Goal: Task Accomplishment & Management: Use online tool/utility

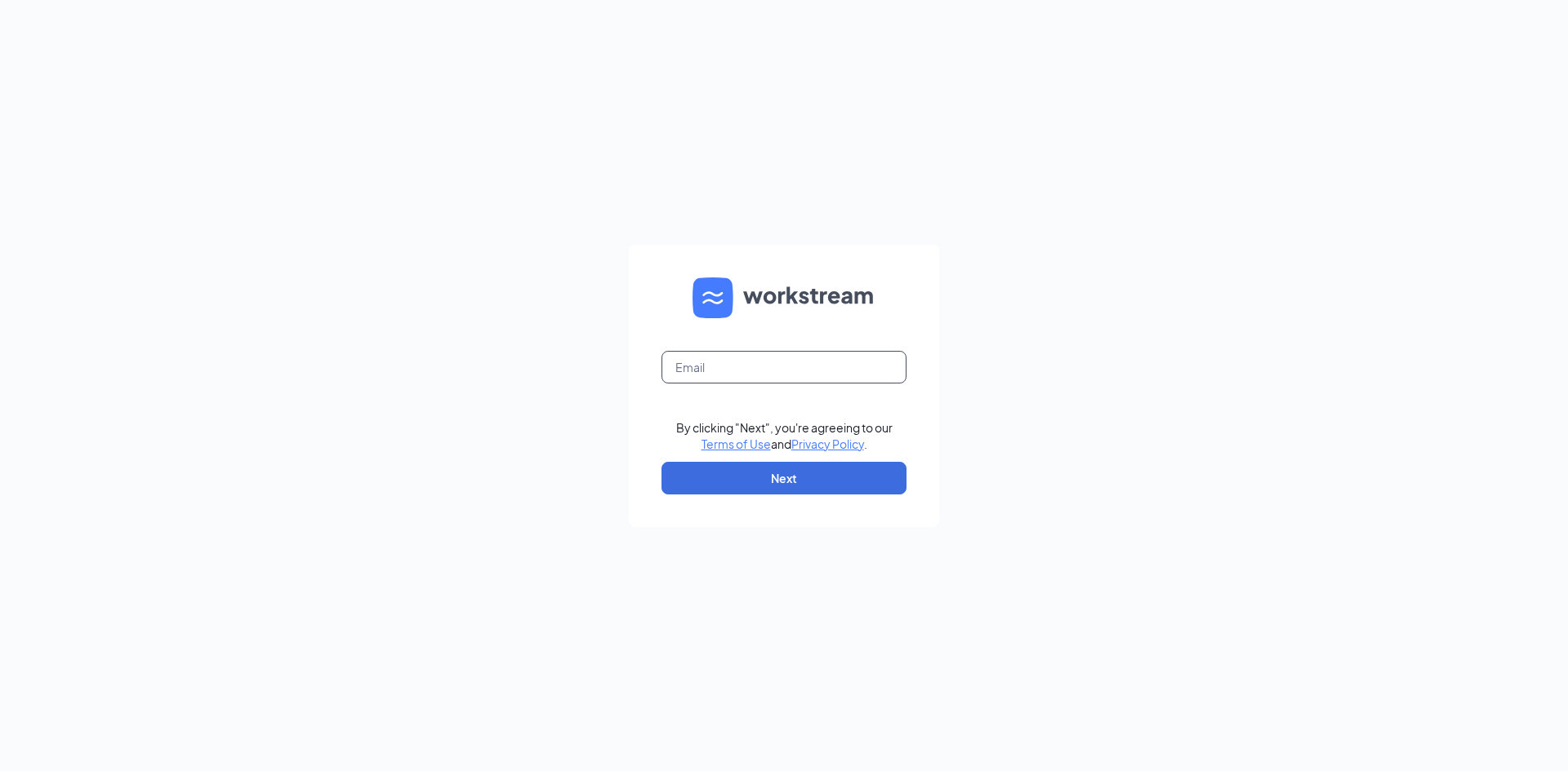
click at [696, 365] on input "text" at bounding box center [784, 367] width 245 height 33
type input "j.hendrickshr@gmail.com"
click at [784, 486] on button "Next" at bounding box center [784, 478] width 245 height 33
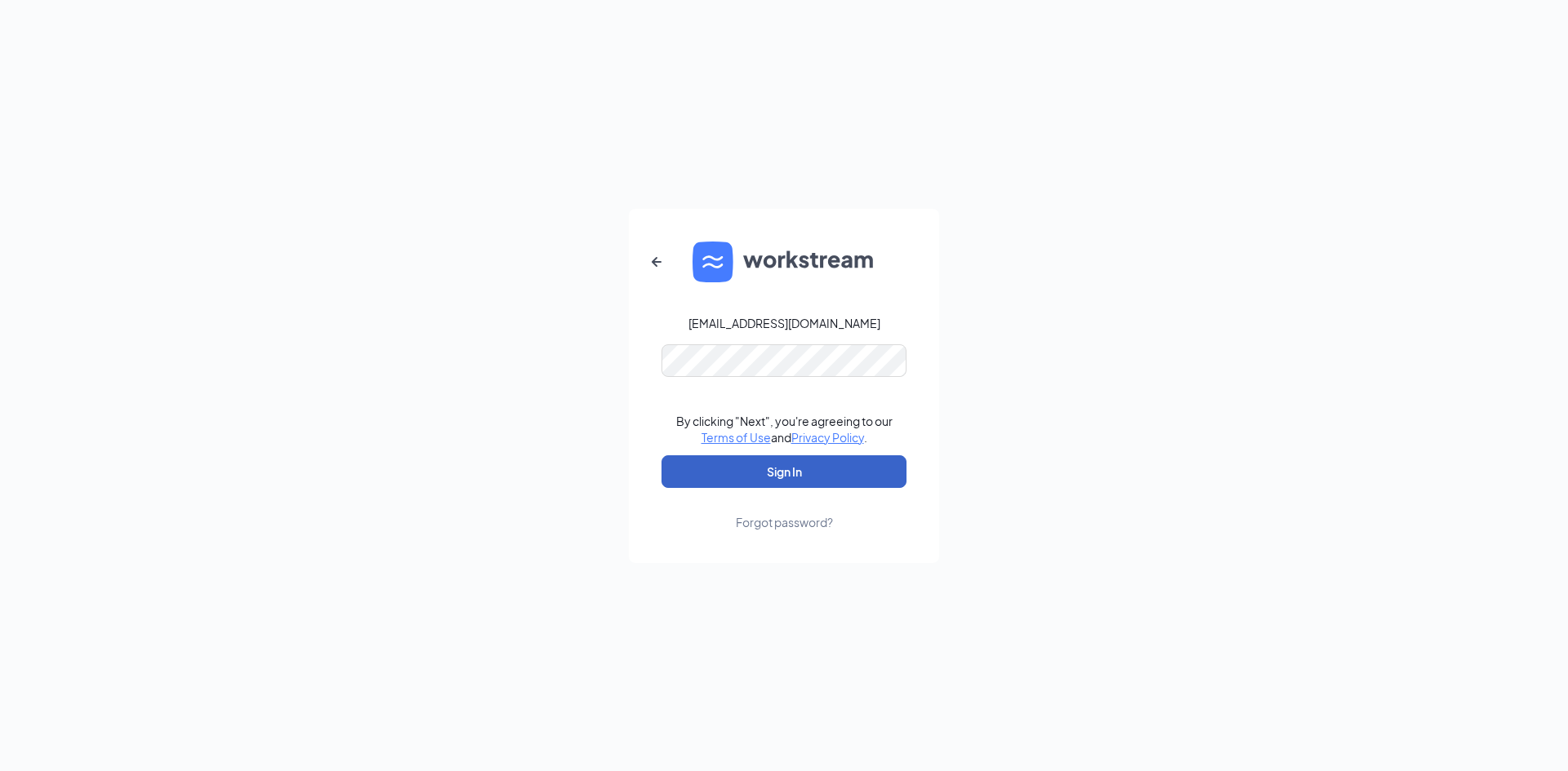
click at [786, 474] on button "Sign In" at bounding box center [784, 471] width 245 height 33
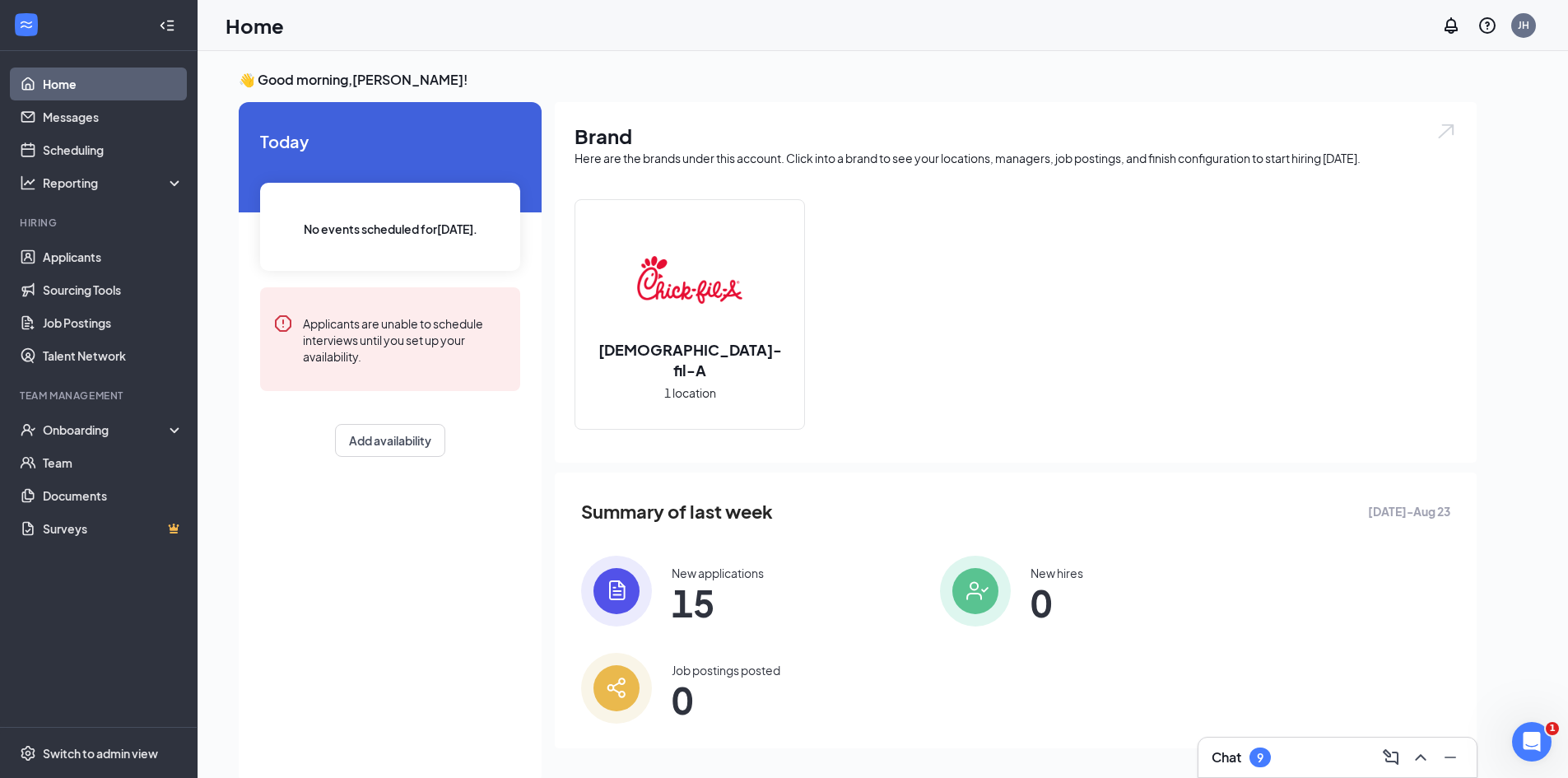
click at [1309, 746] on div "Chat 9" at bounding box center [1338, 757] width 252 height 26
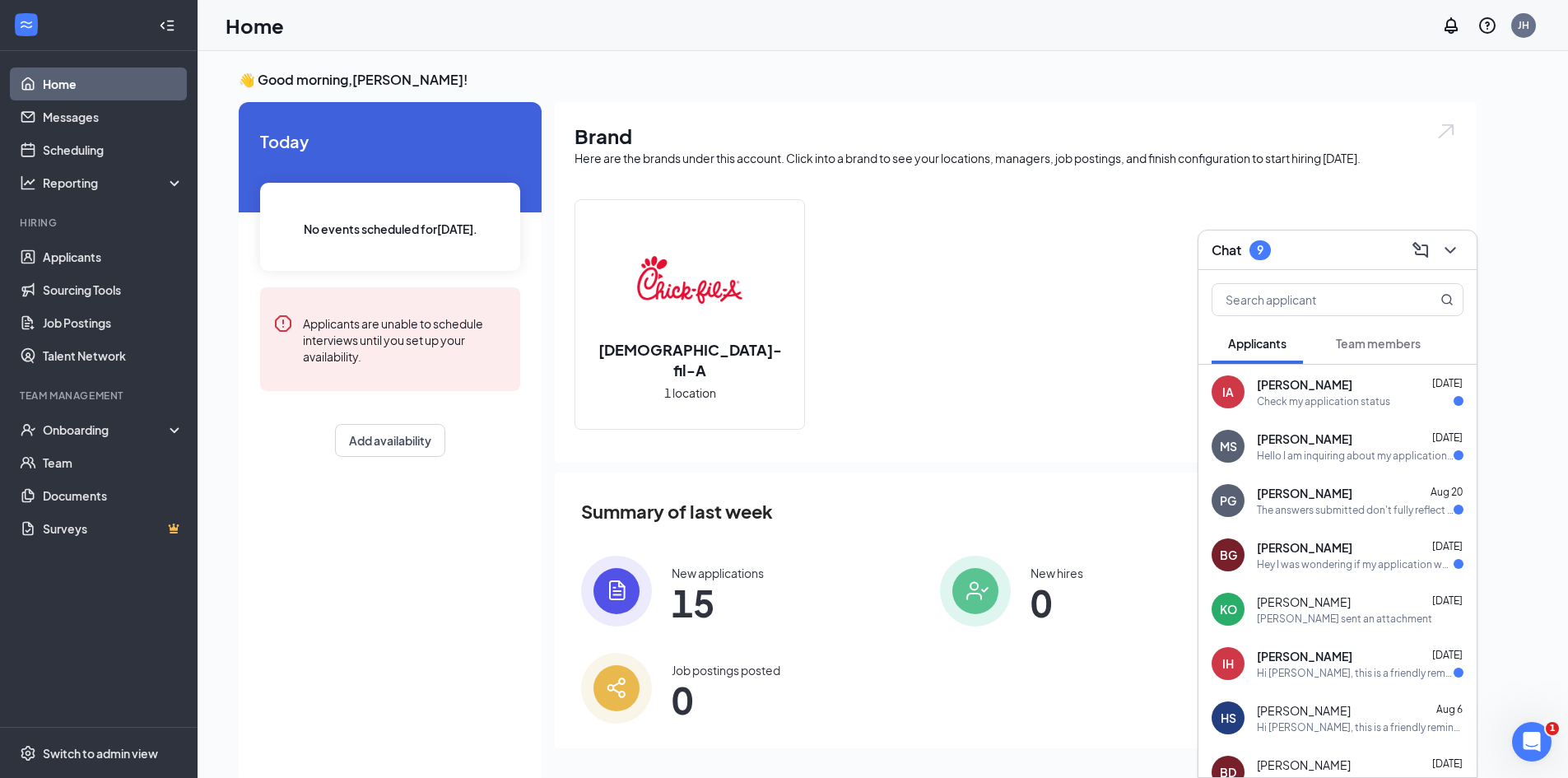
click at [1372, 343] on span "Team members" at bounding box center [1379, 343] width 85 height 14
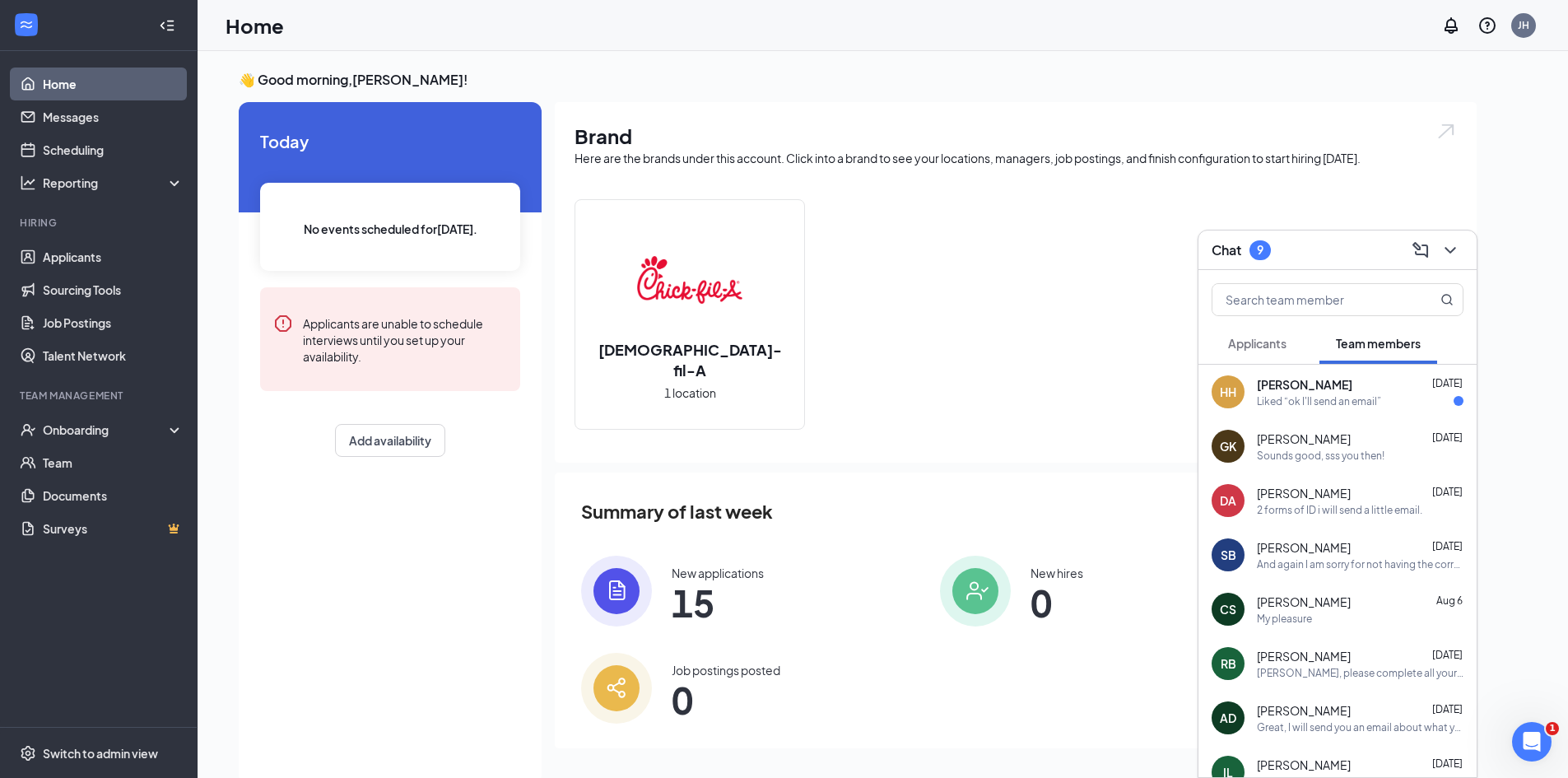
click at [1294, 401] on div "Liked “ok I'll send an email”" at bounding box center [1320, 402] width 124 height 14
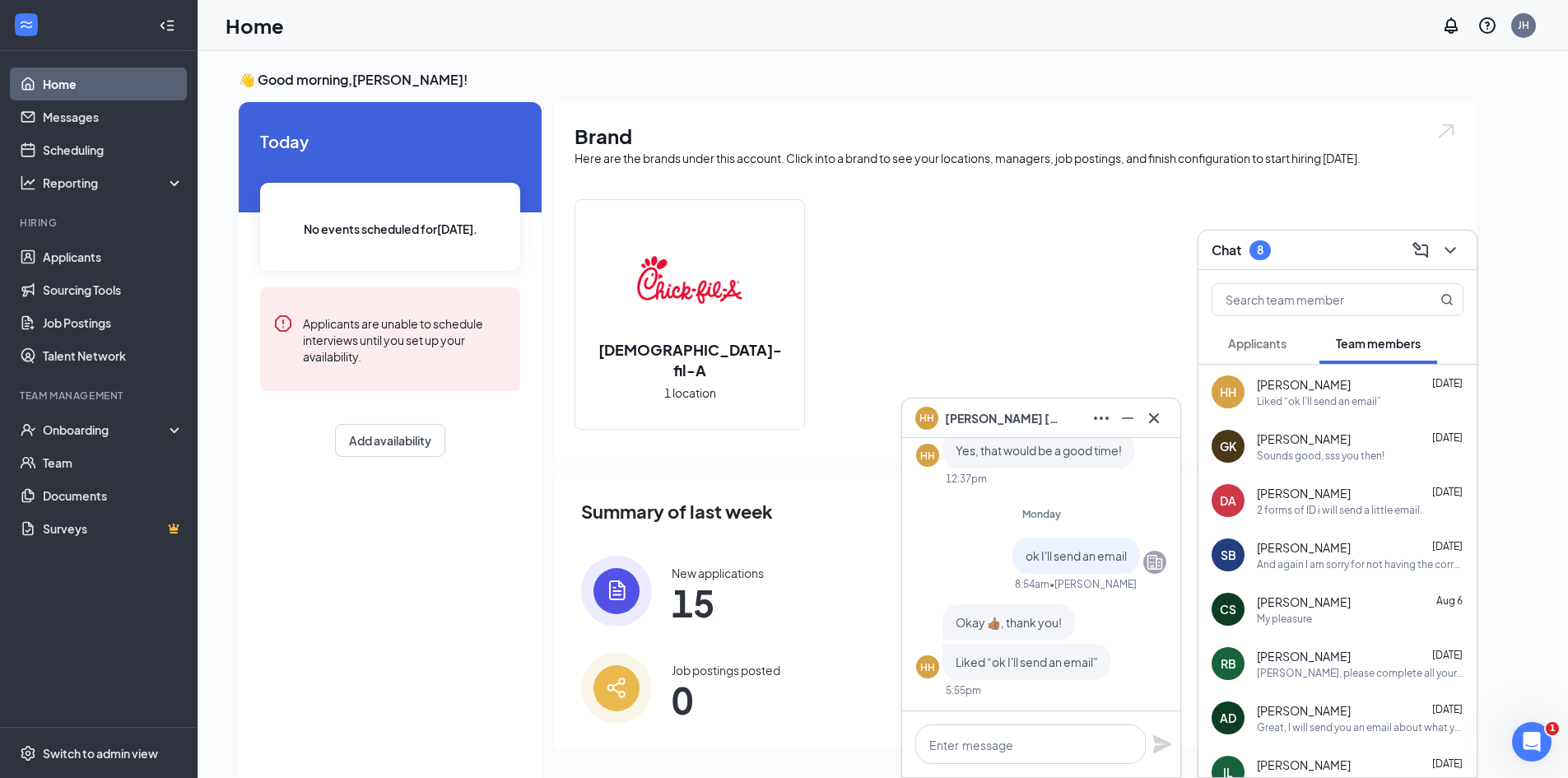
click at [1067, 421] on div "[PERSON_NAME]" at bounding box center [1041, 418] width 252 height 26
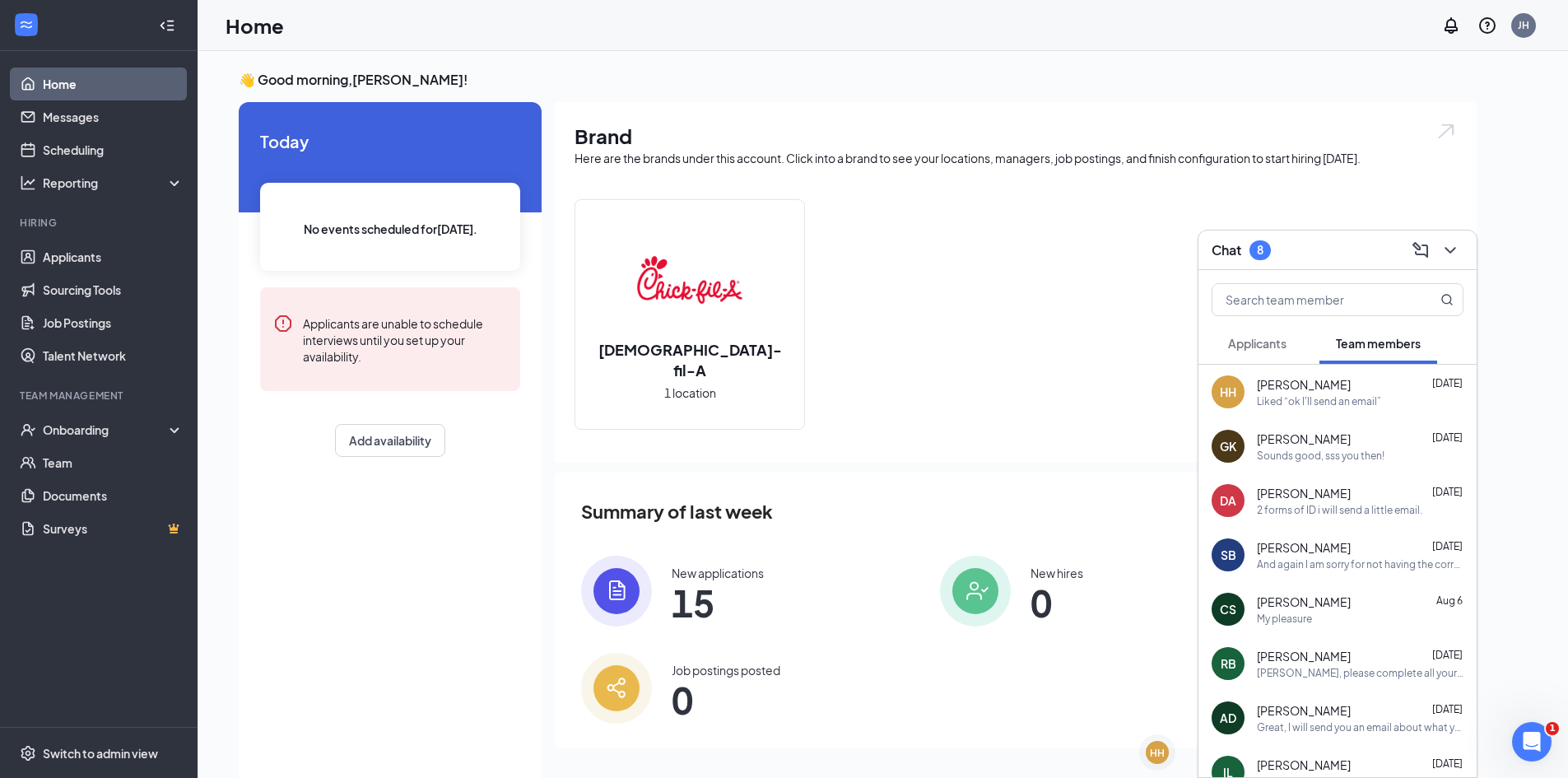
click at [1335, 242] on div "Chat 8" at bounding box center [1338, 249] width 252 height 25
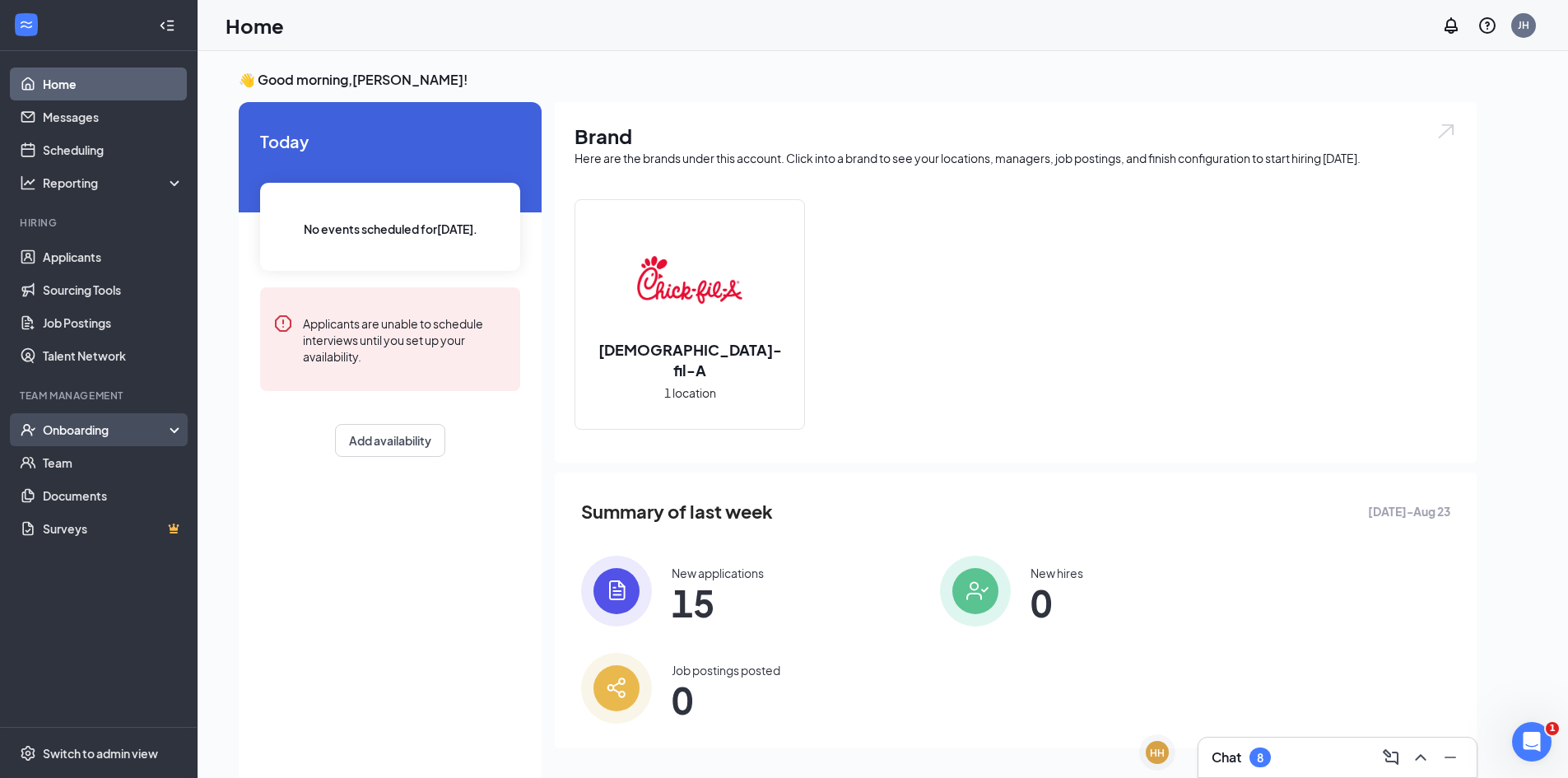
click at [75, 434] on div "Onboarding" at bounding box center [106, 430] width 127 height 16
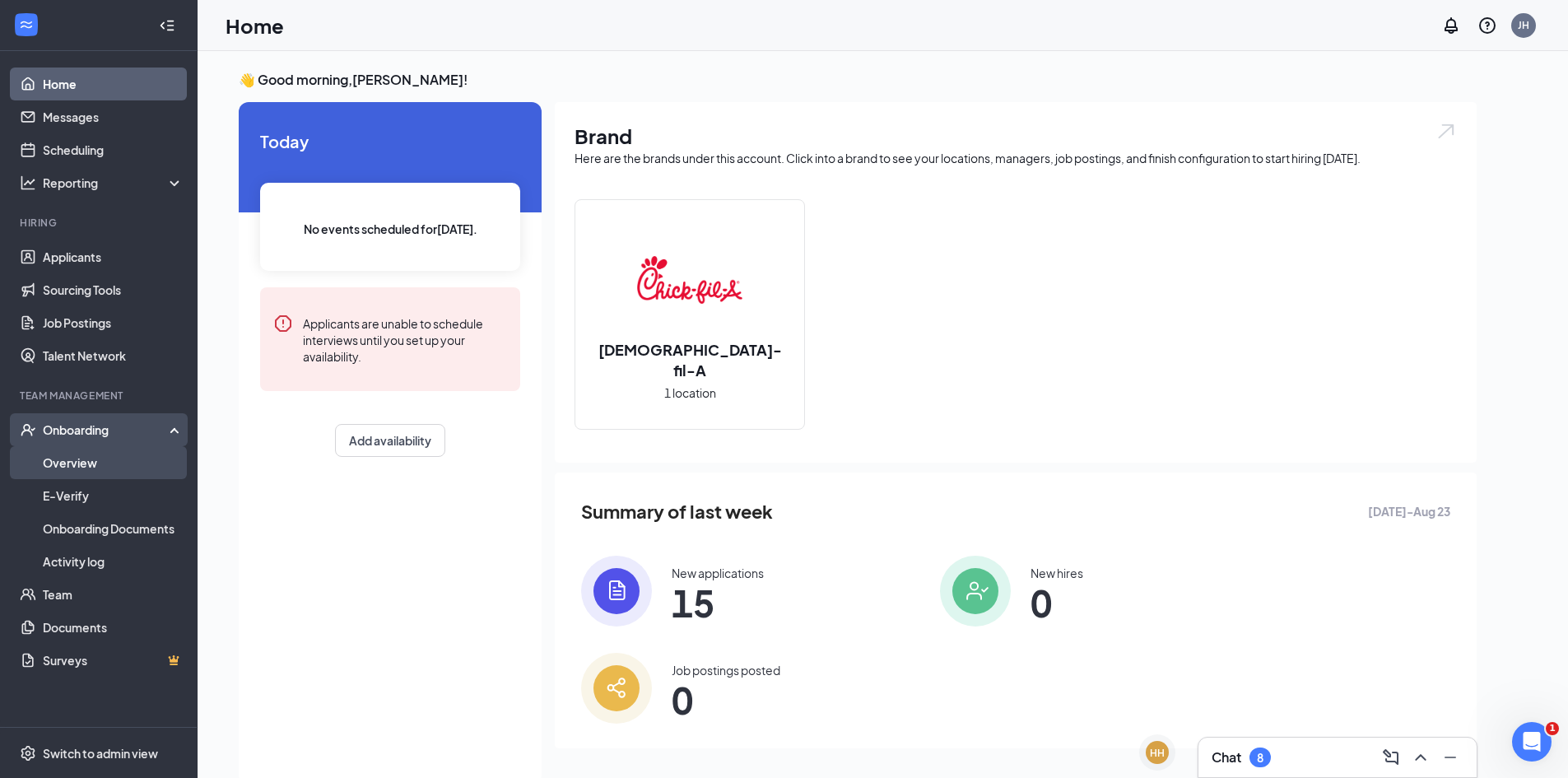
click at [77, 457] on link "Overview" at bounding box center [113, 463] width 140 height 33
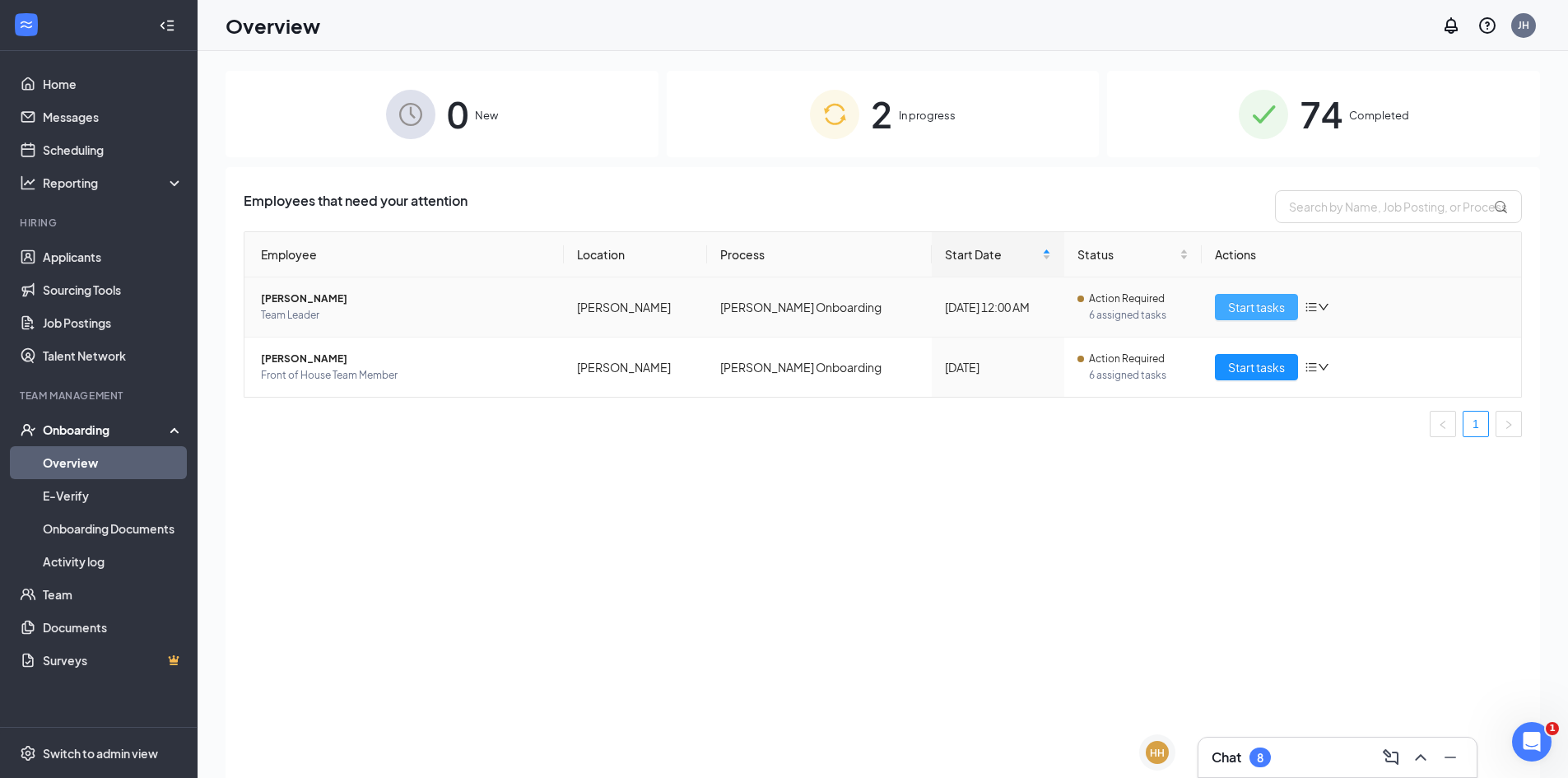
click at [1251, 306] on span "Start tasks" at bounding box center [1257, 307] width 57 height 18
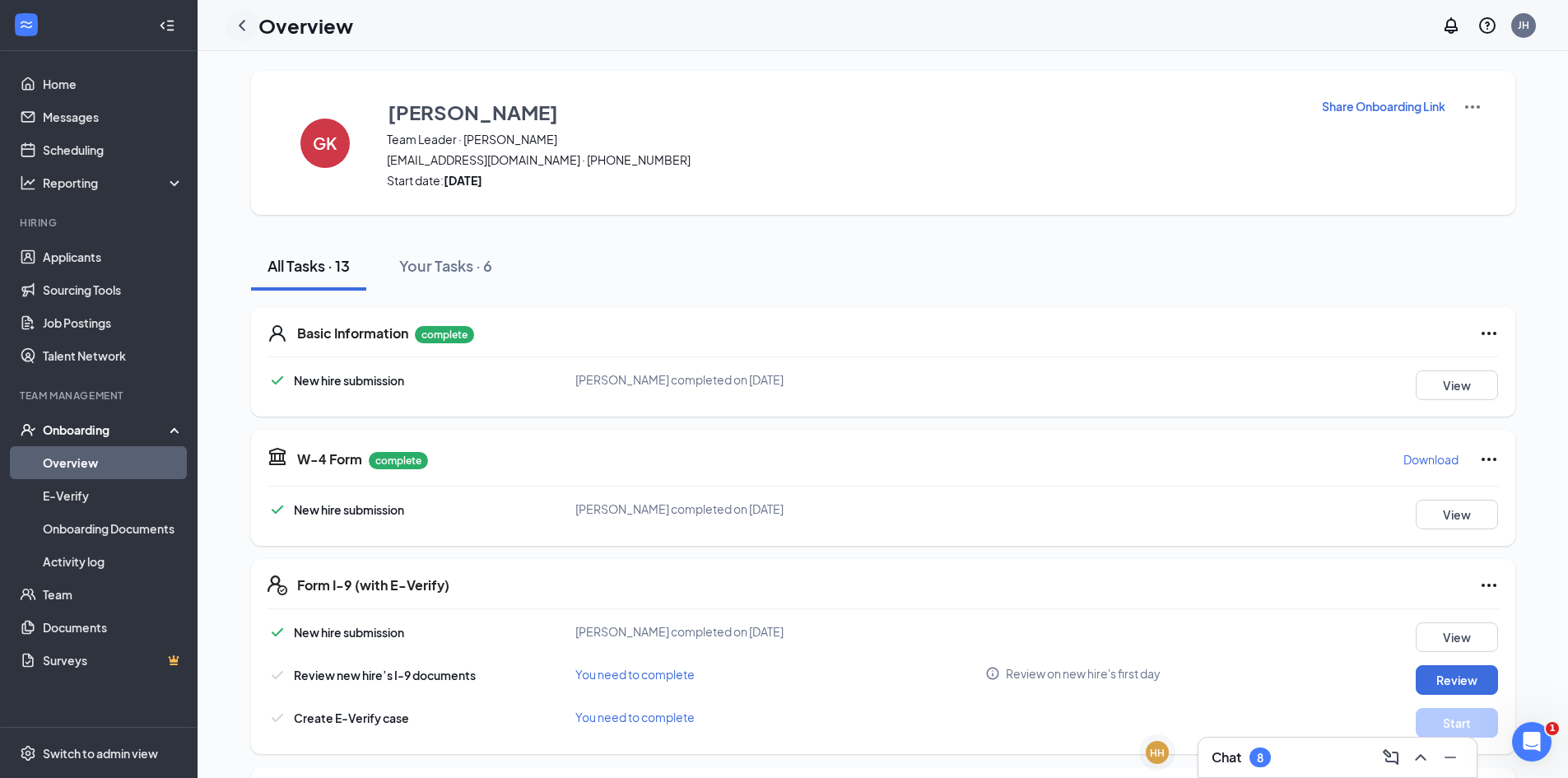
click at [243, 24] on icon "ChevronLeft" at bounding box center [242, 25] width 20 height 20
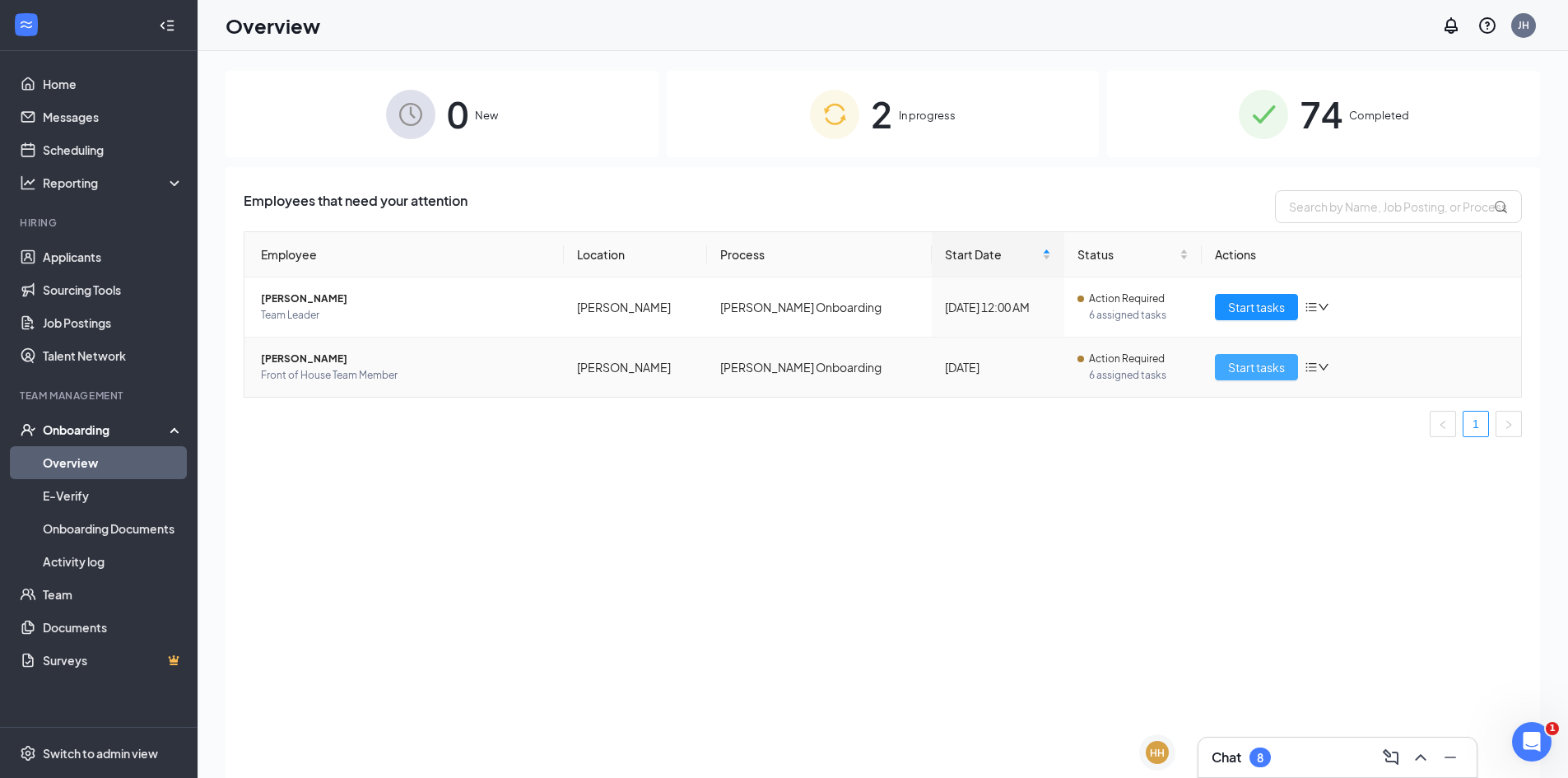
click at [1246, 368] on span "Start tasks" at bounding box center [1257, 367] width 57 height 18
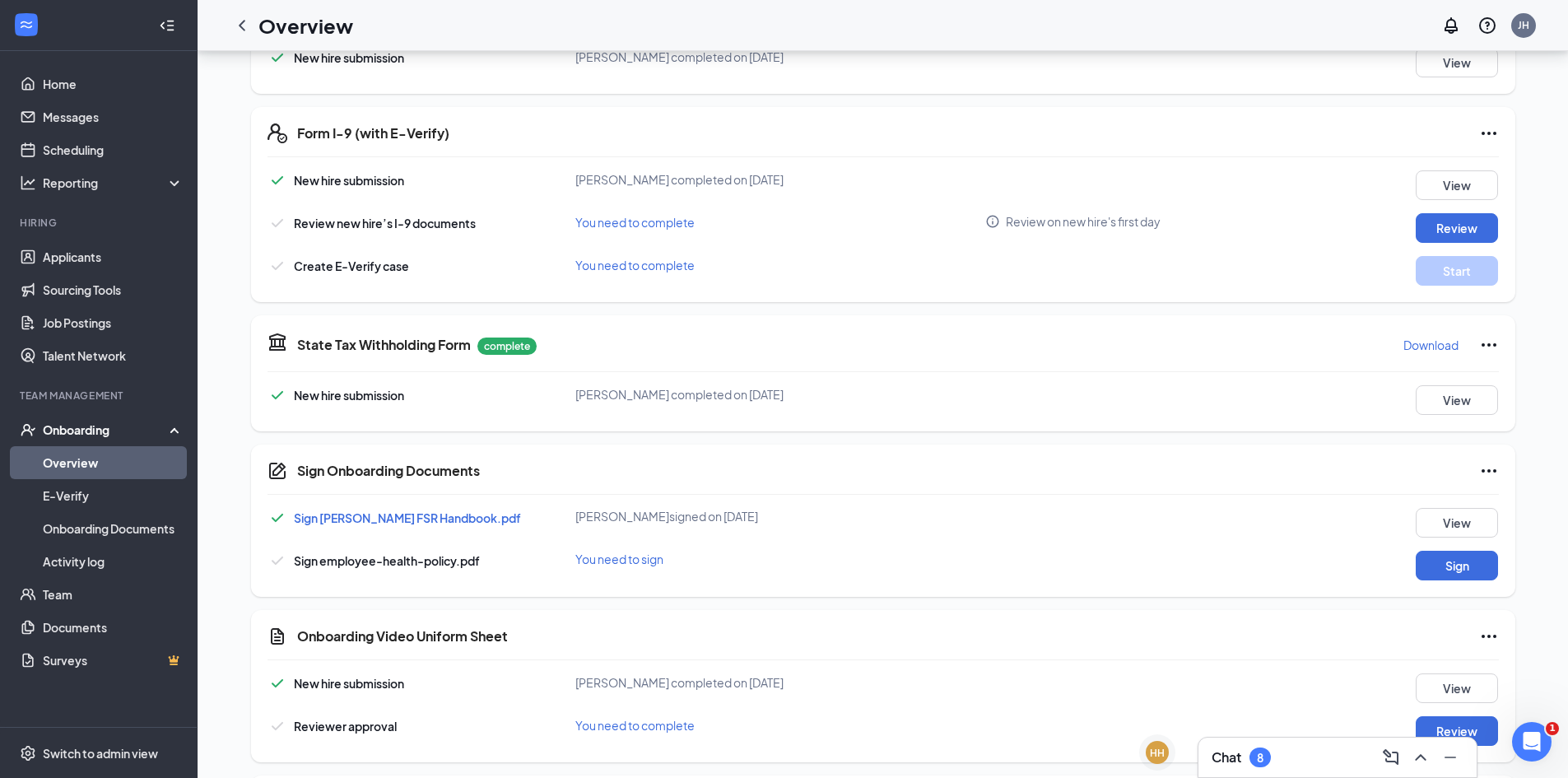
scroll to position [494, 0]
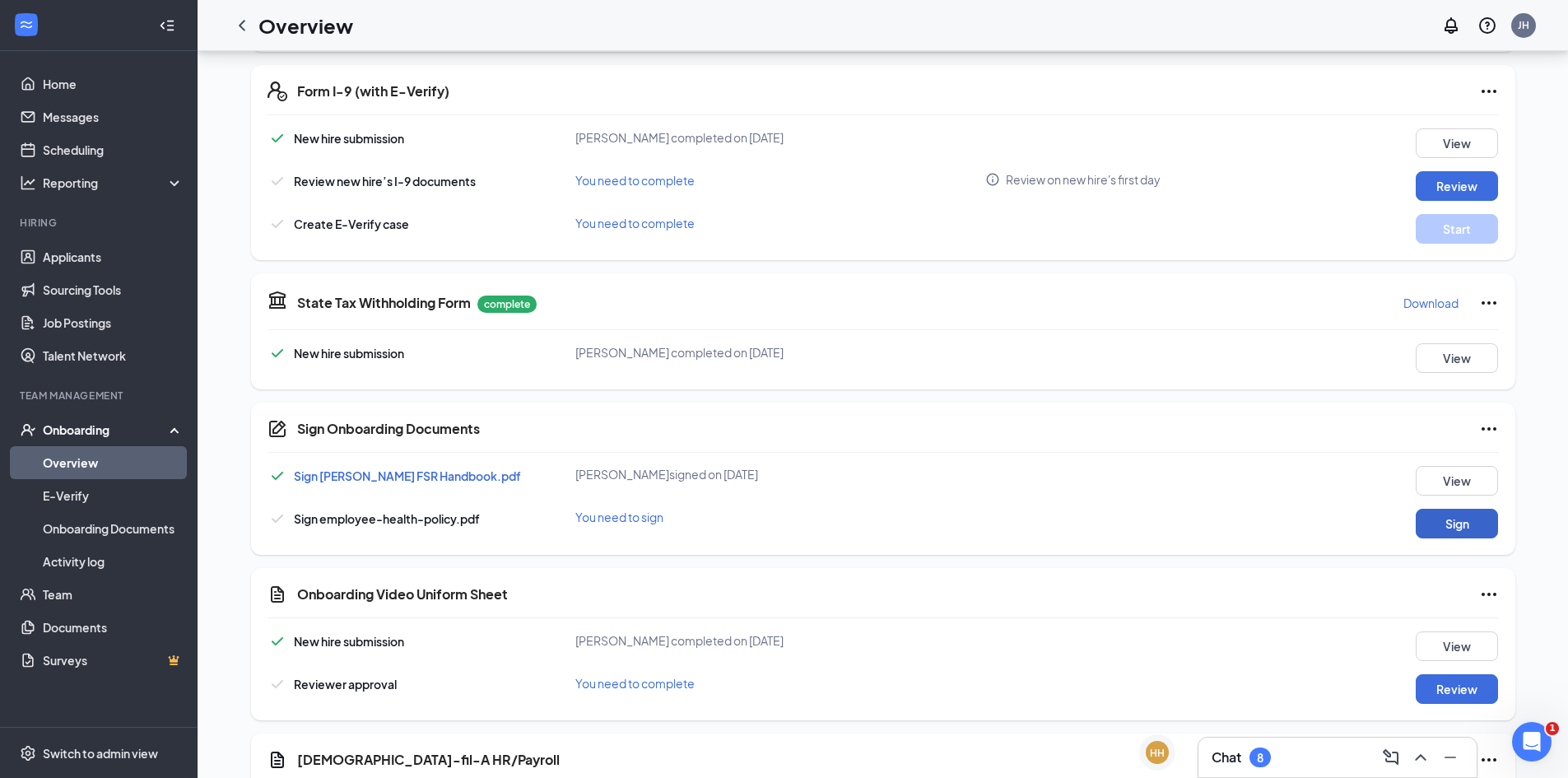
click at [1437, 523] on button "Sign" at bounding box center [1456, 523] width 82 height 30
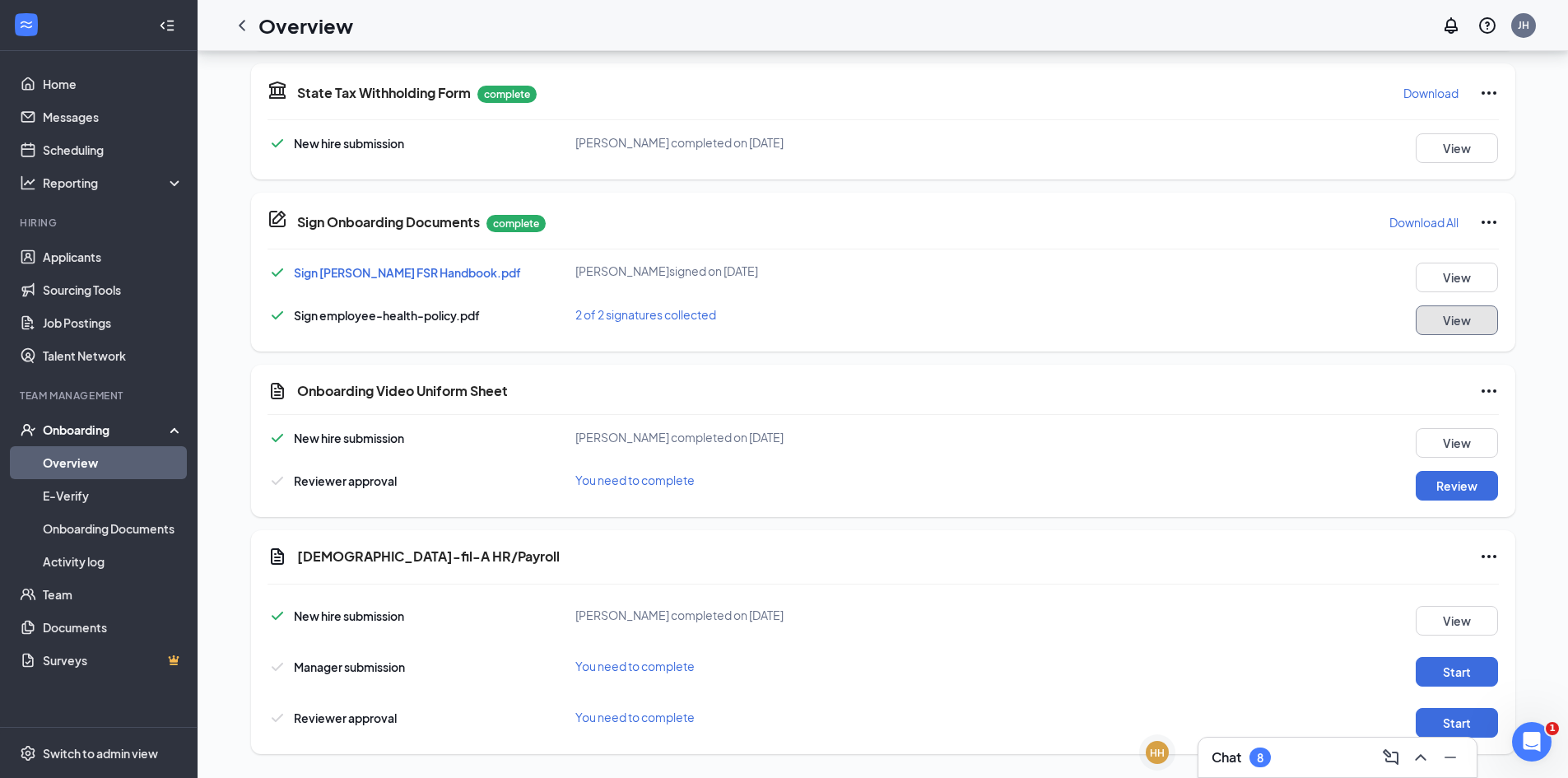
scroll to position [713, 0]
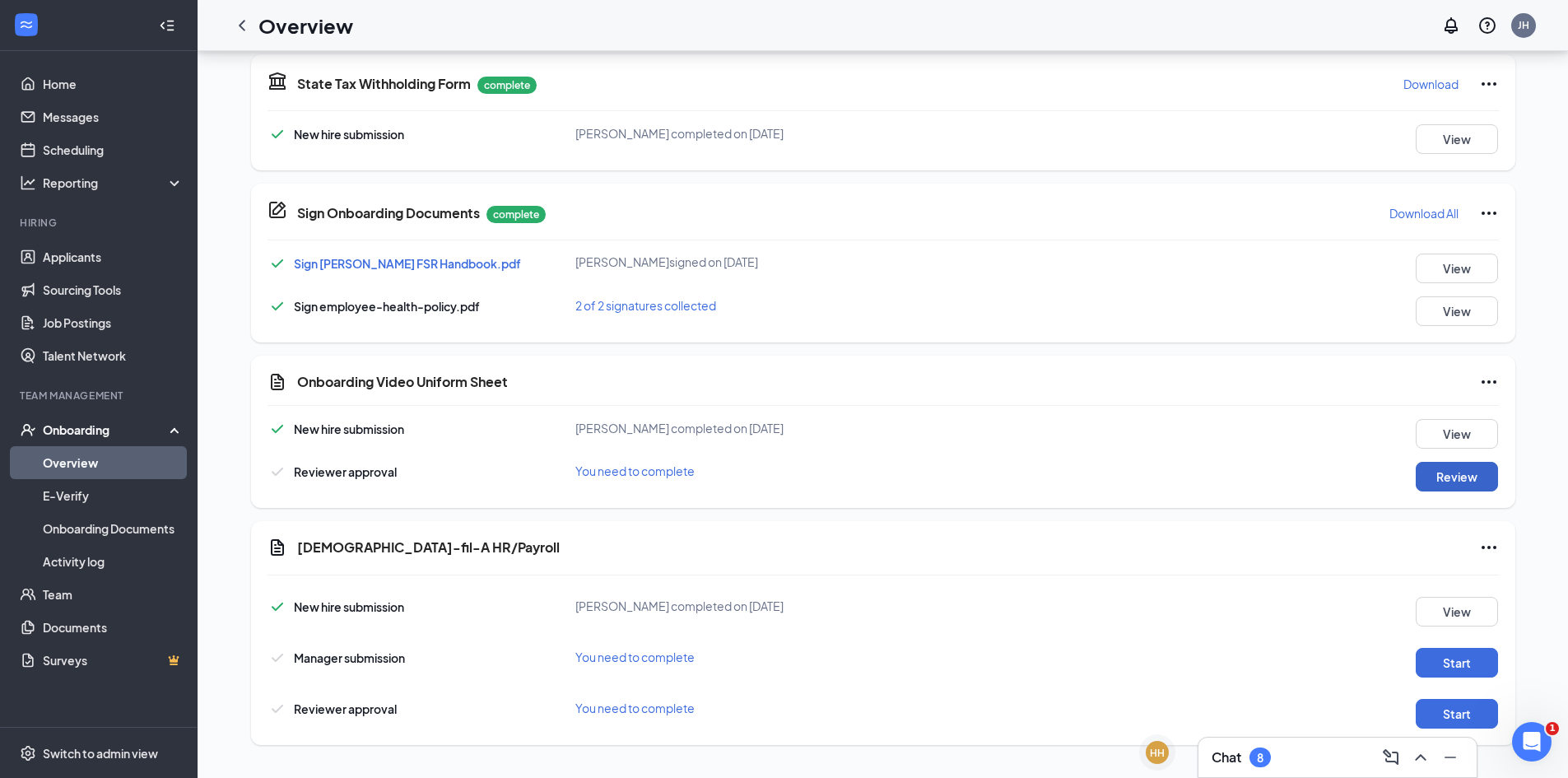
click at [1437, 475] on button "Review" at bounding box center [1456, 476] width 82 height 30
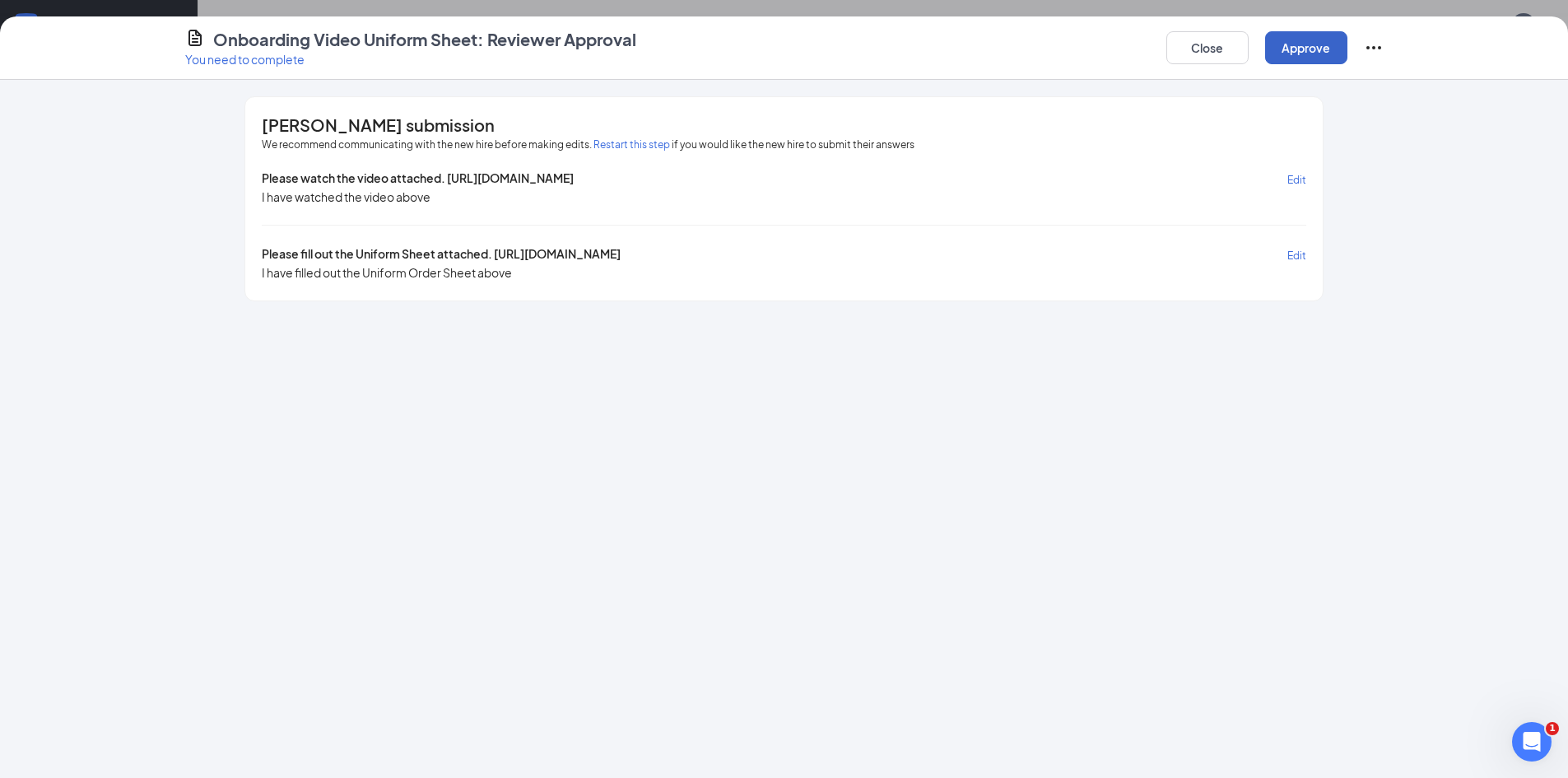
click at [1293, 50] on button "Approve" at bounding box center [1306, 48] width 82 height 33
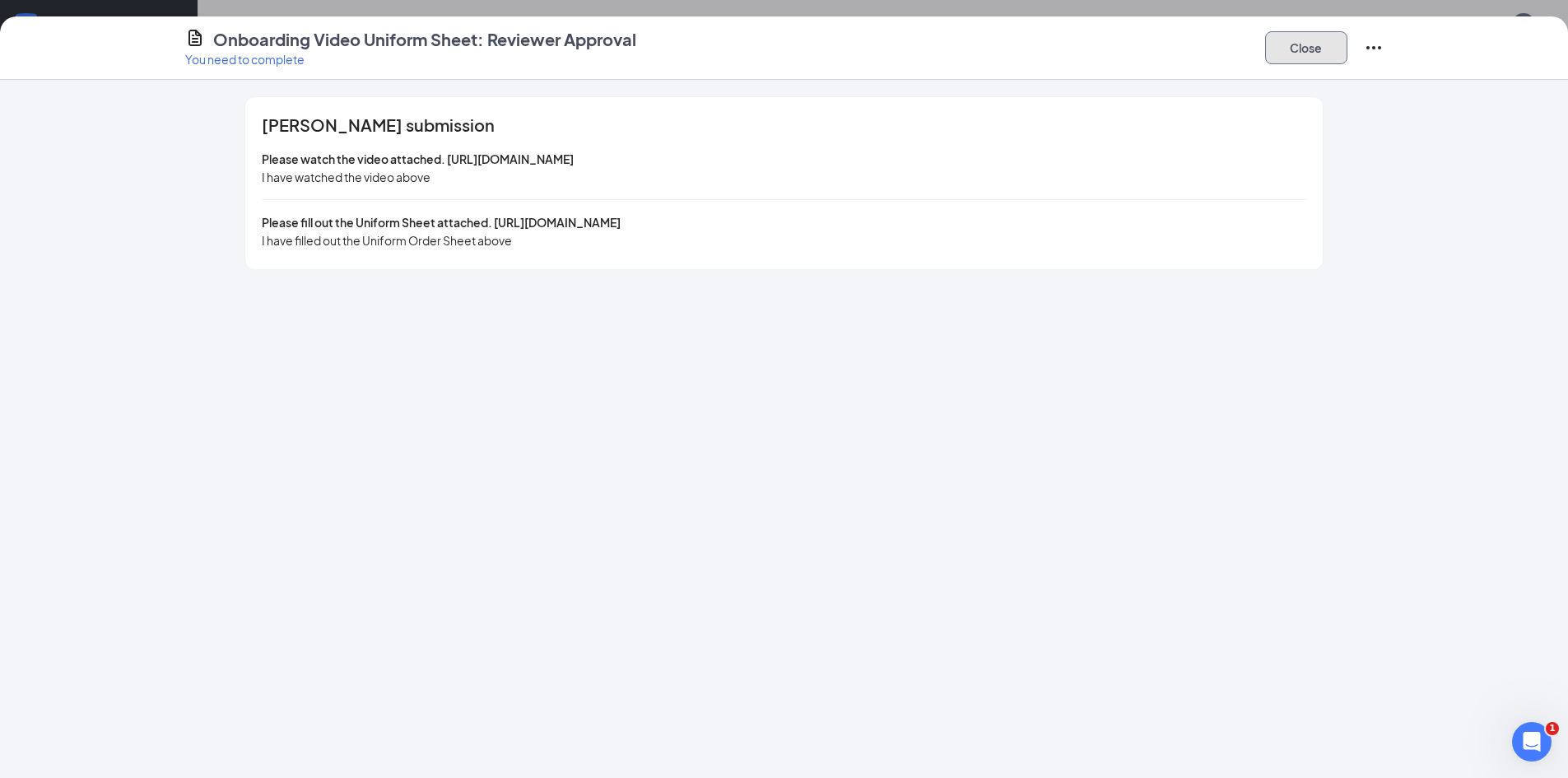
click at [1315, 41] on button "Close" at bounding box center [1306, 48] width 82 height 33
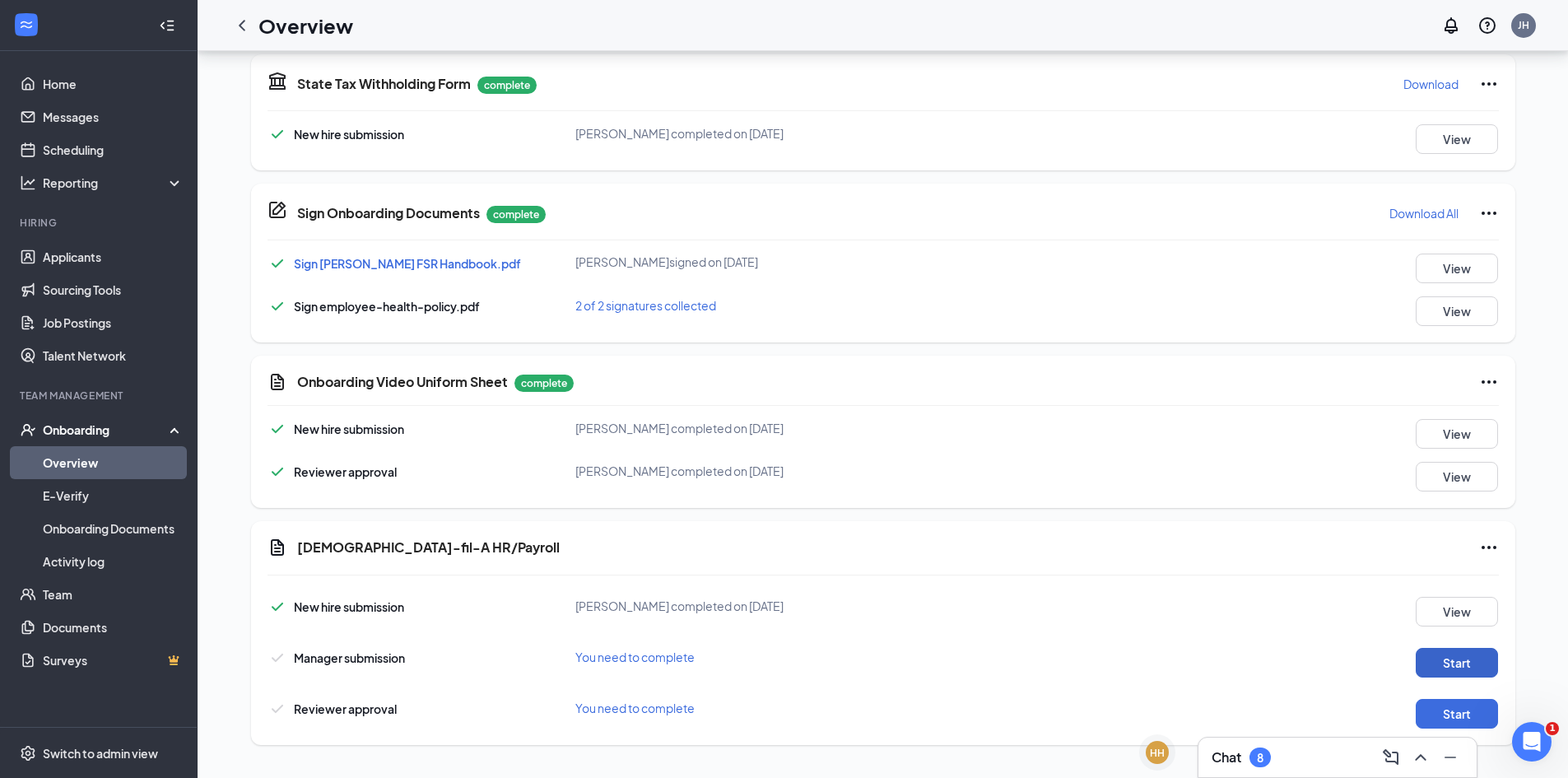
click at [1428, 658] on button "Start" at bounding box center [1456, 663] width 82 height 30
